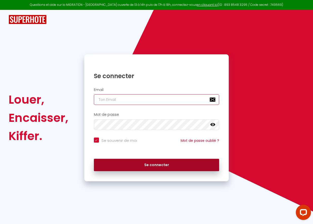
type input "[PERSON_NAME][EMAIL_ADDRESS][PERSON_NAME][DOMAIN_NAME]"
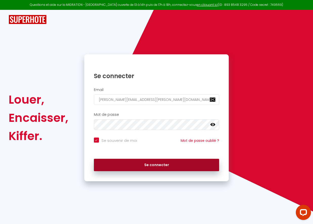
click at [173, 167] on button "Se connecter" at bounding box center [156, 165] width 125 height 13
checkbox input "true"
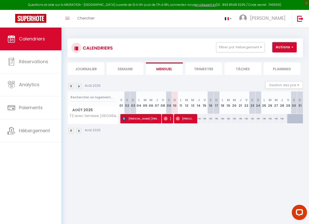
click at [293, 47] on span "button" at bounding box center [291, 46] width 3 height 5
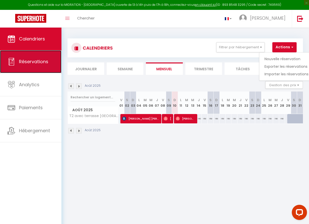
click at [35, 62] on span "Réservations" at bounding box center [33, 61] width 29 height 6
select select "not_cancelled"
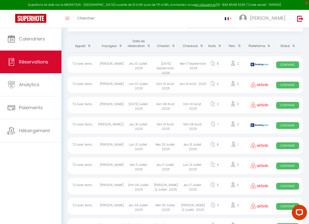
scroll to position [32, 0]
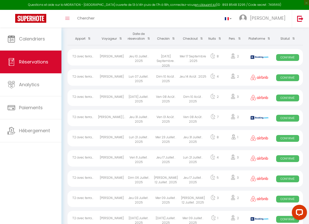
click at [114, 97] on div "[PERSON_NAME]" at bounding box center [111, 98] width 27 height 16
select select "OK"
select select "0"
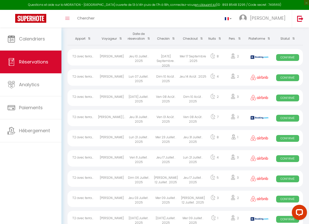
select select "1"
select select
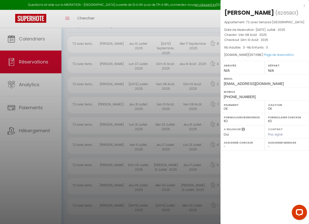
scroll to position [45, 0]
click at [303, 5] on div "x" at bounding box center [262, 6] width 85 height 6
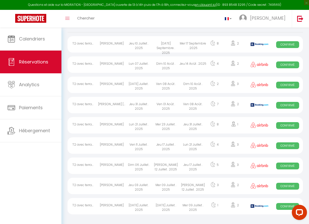
click at [80, 83] on div "T2 avec terra..." at bounding box center [83, 85] width 31 height 16
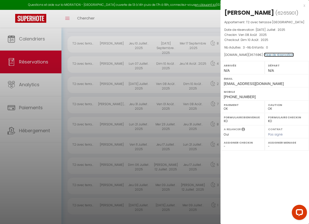
click at [269, 55] on link "Page de réservation" at bounding box center [279, 55] width 30 height 4
